Goal: Navigation & Orientation: Find specific page/section

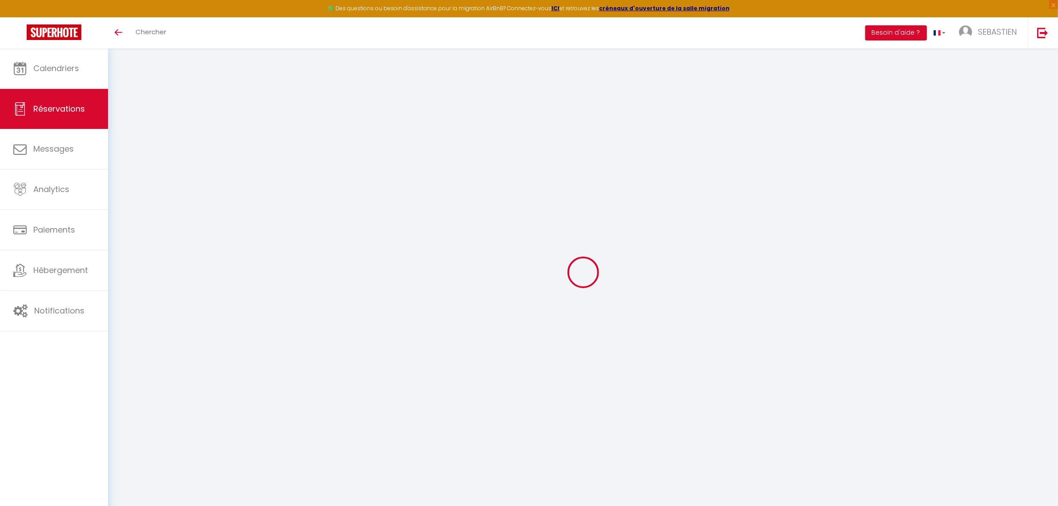
select select
checkbox input "false"
type textarea "Bonjour"
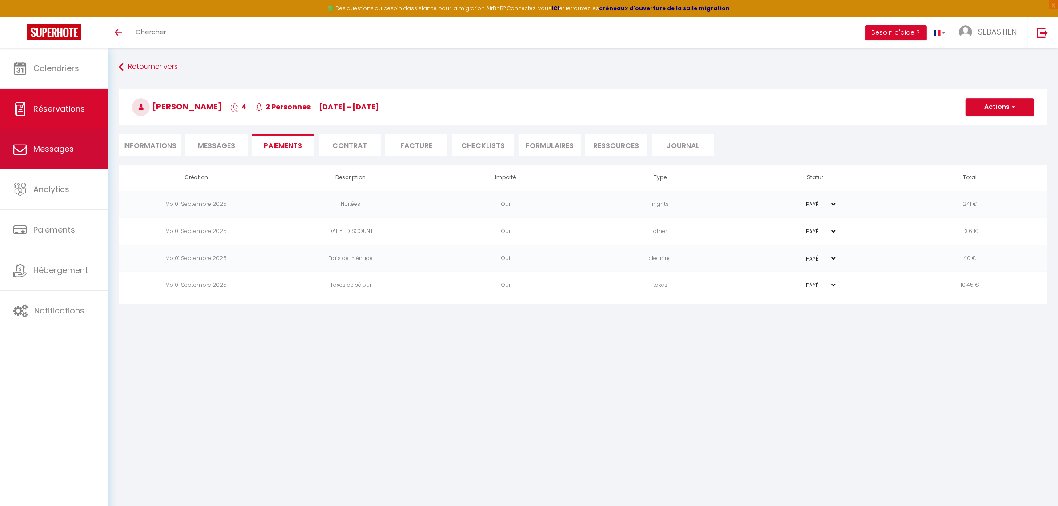
click at [53, 130] on link "Messages" at bounding box center [54, 149] width 108 height 40
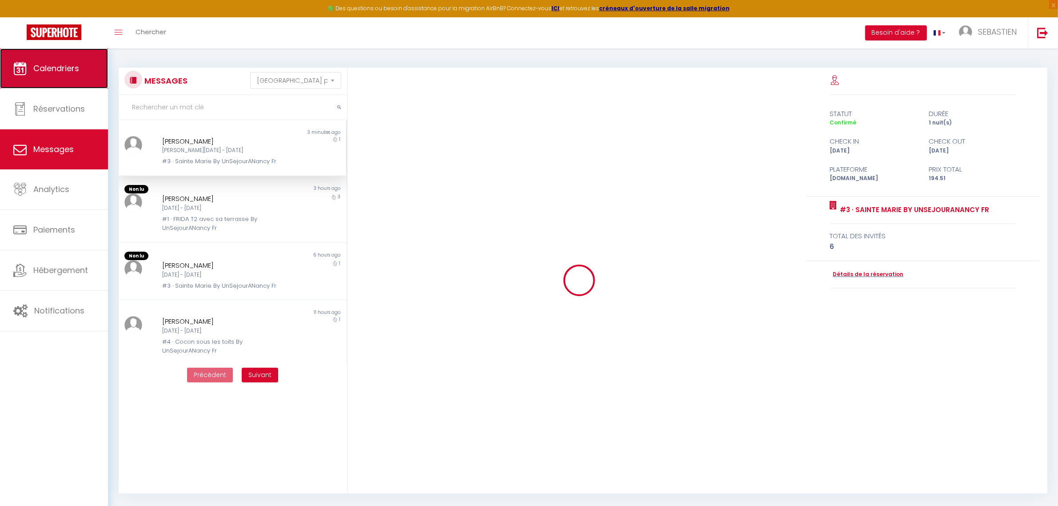
click at [55, 88] on link "Calendriers" at bounding box center [54, 68] width 108 height 40
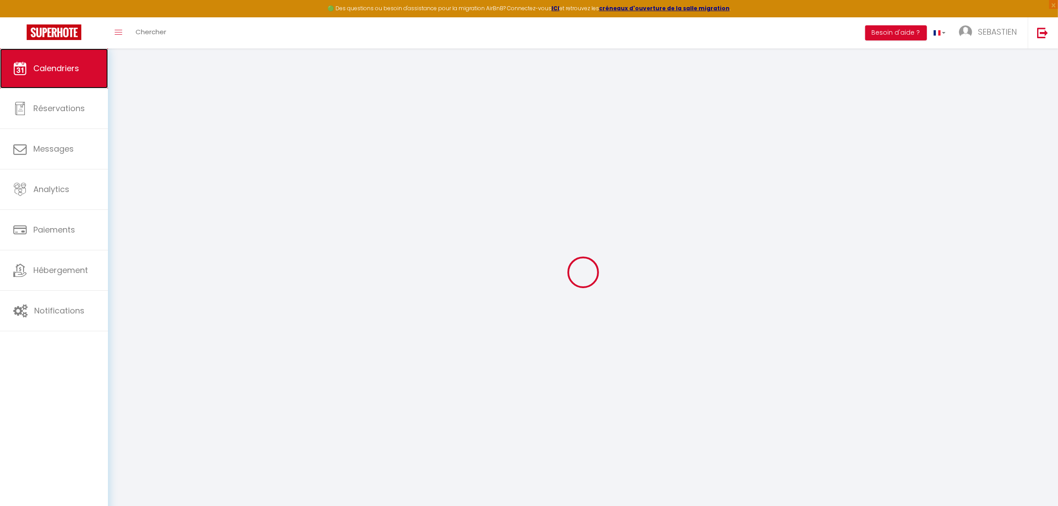
click at [63, 69] on span "Calendriers" at bounding box center [56, 68] width 46 height 11
